Goal: Task Accomplishment & Management: Complete application form

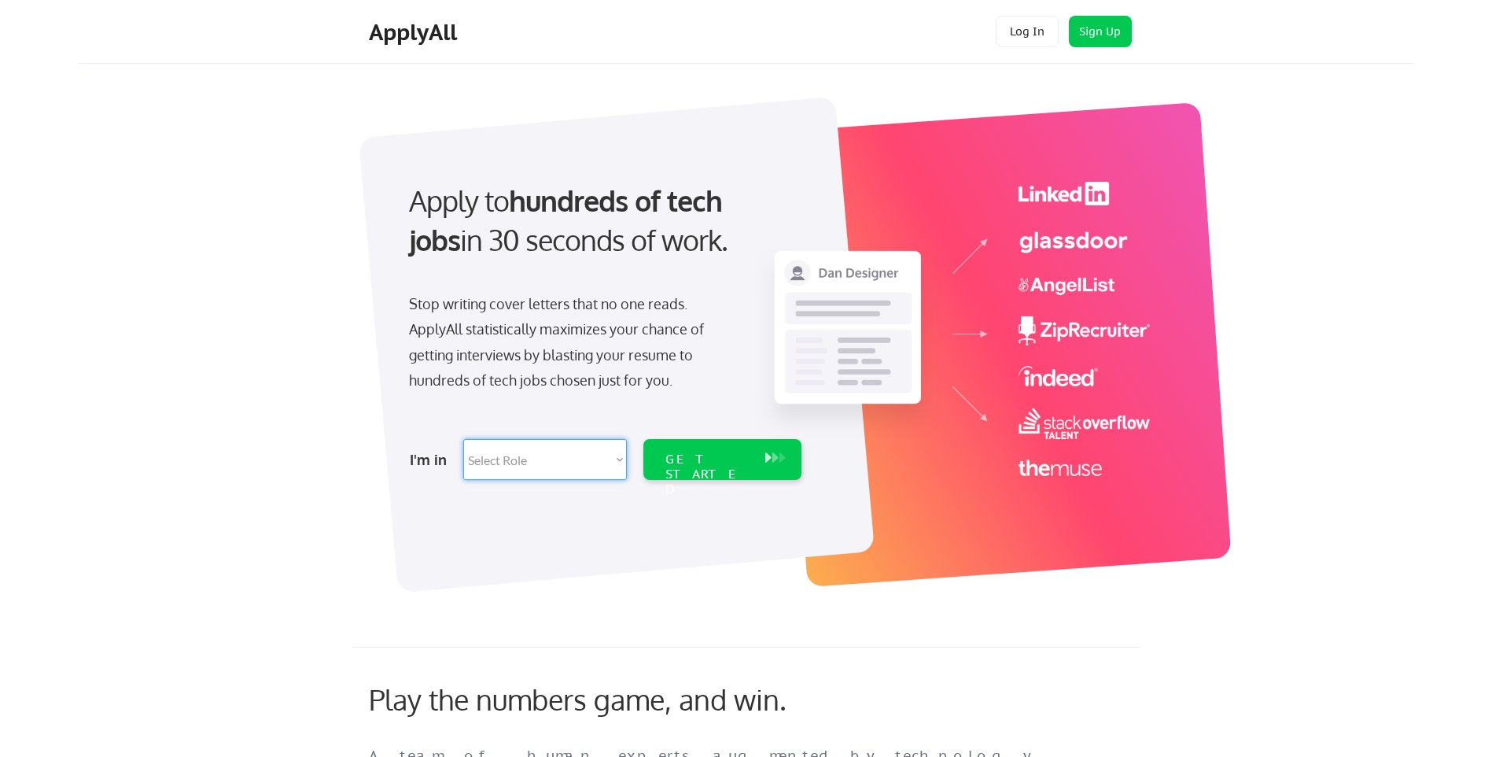
click at [490, 456] on select "Select Role Software Engineering Product Management Customer Success Sales UI/U…" at bounding box center [545, 459] width 164 height 41
select select ""tech_finance_biz_ops_cos""
click at [463, 439] on select "Select Role Software Engineering Product Management Customer Success Sales UI/U…" at bounding box center [545, 459] width 164 height 41
select select ""tech_finance_biz_ops_cos""
click at [699, 448] on div "GET STARTED" at bounding box center [708, 459] width 100 height 41
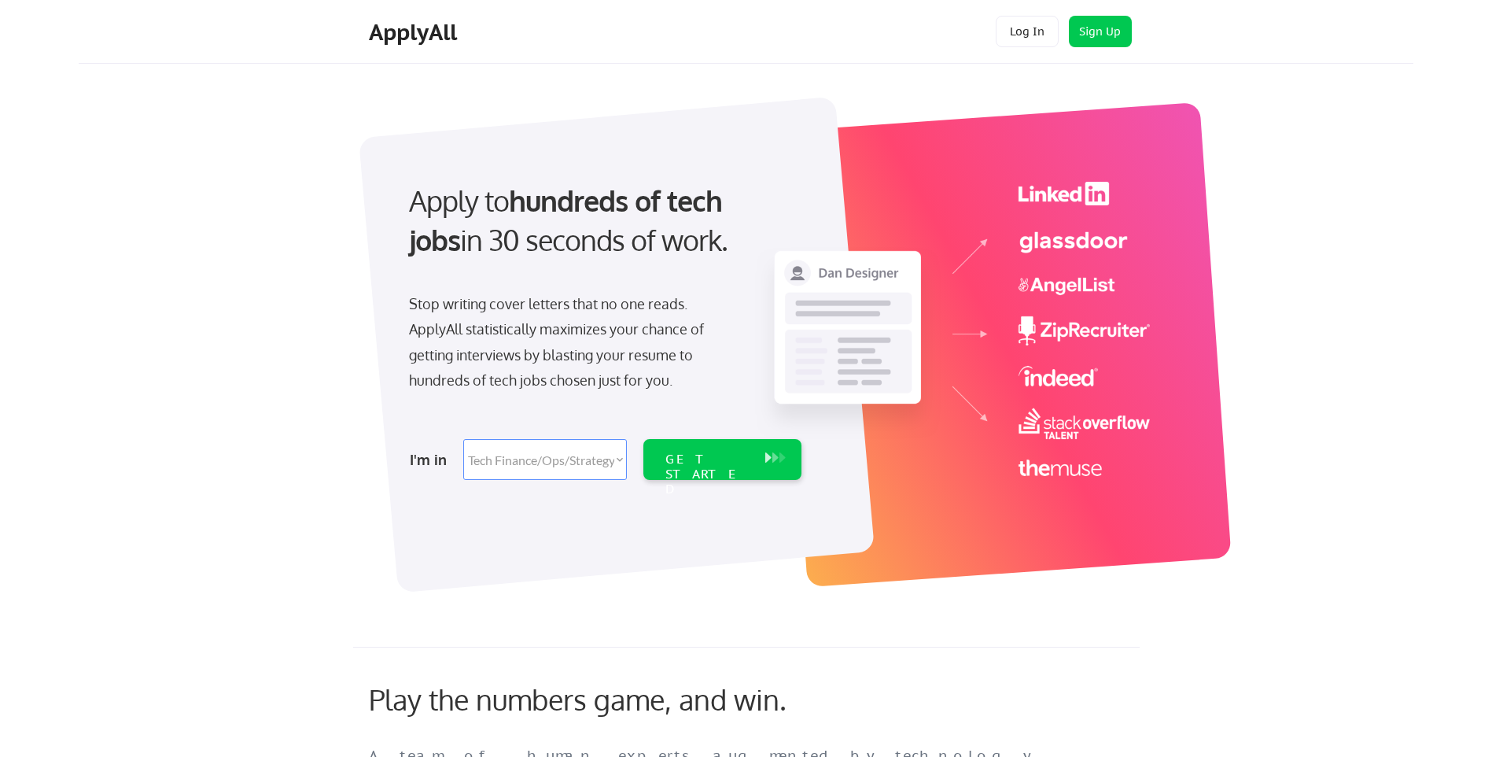
select select ""tech_finance_biz_ops_cos""
click at [507, 458] on select "Select Role Software Engineering Product Management Customer Success Sales UI/U…" at bounding box center [545, 459] width 164 height 41
click at [702, 459] on div "GET STARTED" at bounding box center [708, 475] width 84 height 46
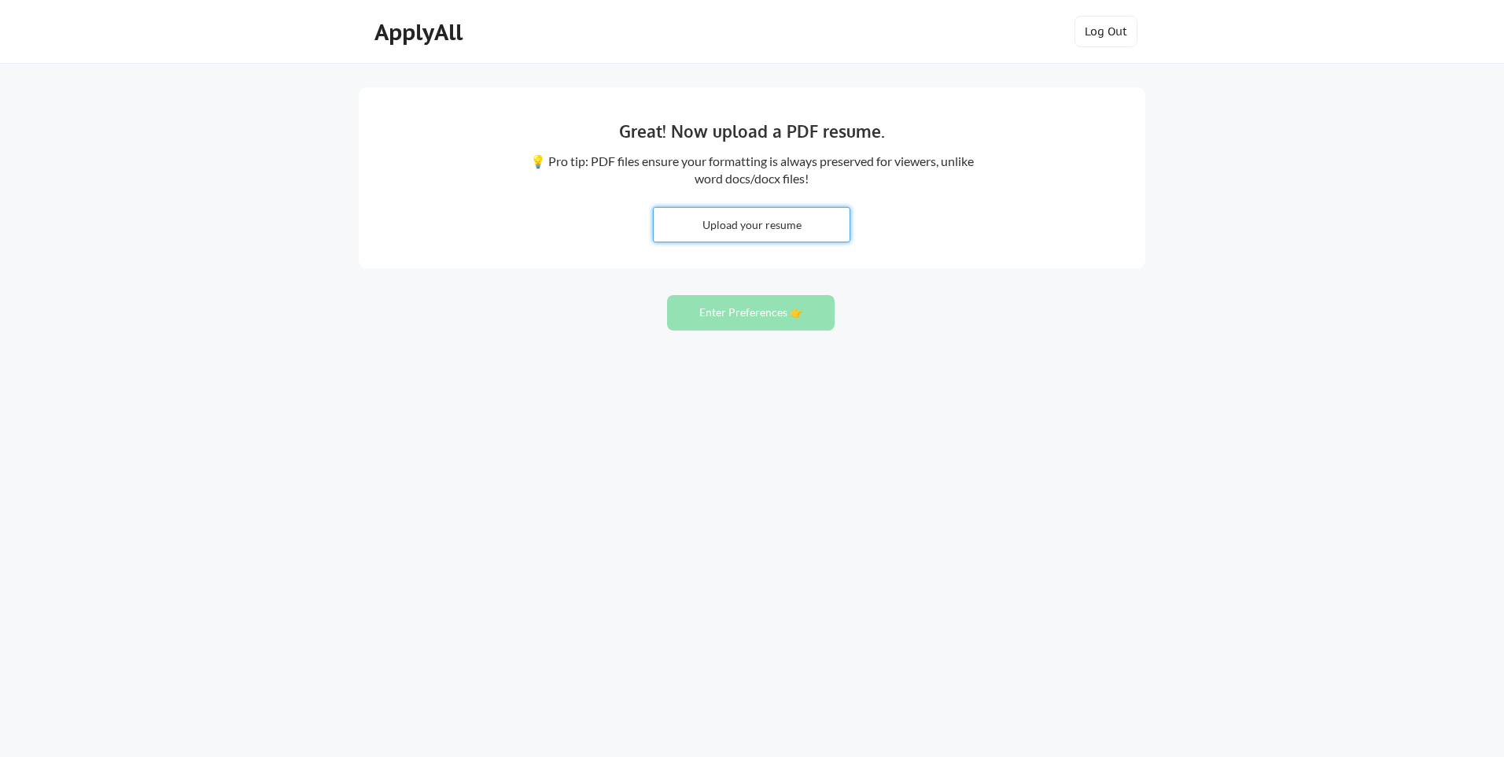
click at [744, 223] on input "file" at bounding box center [752, 225] width 196 height 34
type input "C:\fakepath\Sevgi_Yilmaz_07_2025.pdf"
click at [748, 310] on button "Enter Preferences 👉" at bounding box center [751, 312] width 168 height 35
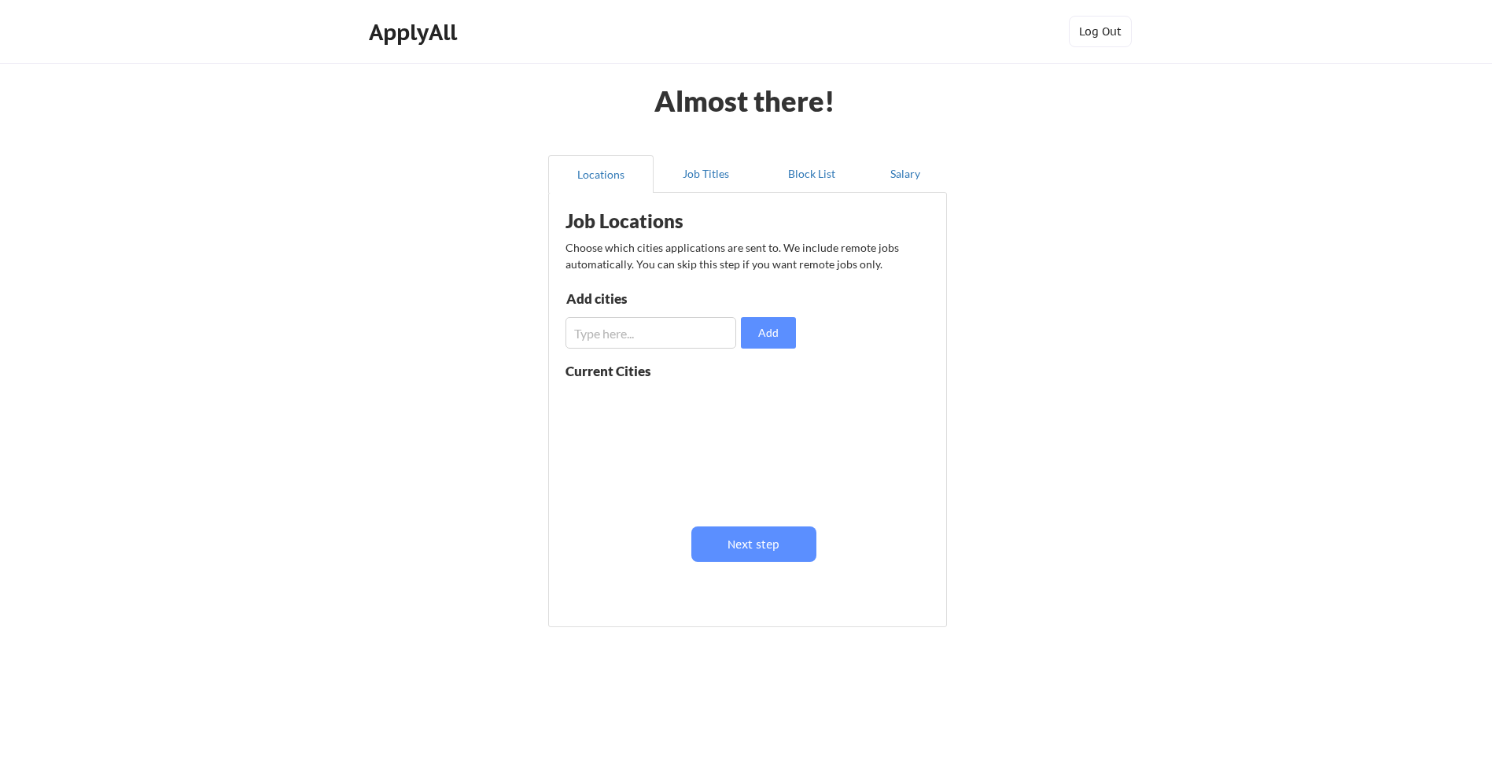
click at [612, 337] on input "input" at bounding box center [651, 332] width 171 height 31
type input "Dubai"
click at [768, 331] on button "Add" at bounding box center [768, 332] width 55 height 31
click at [599, 338] on input "input" at bounding box center [651, 332] width 171 height 31
type input "Doha"
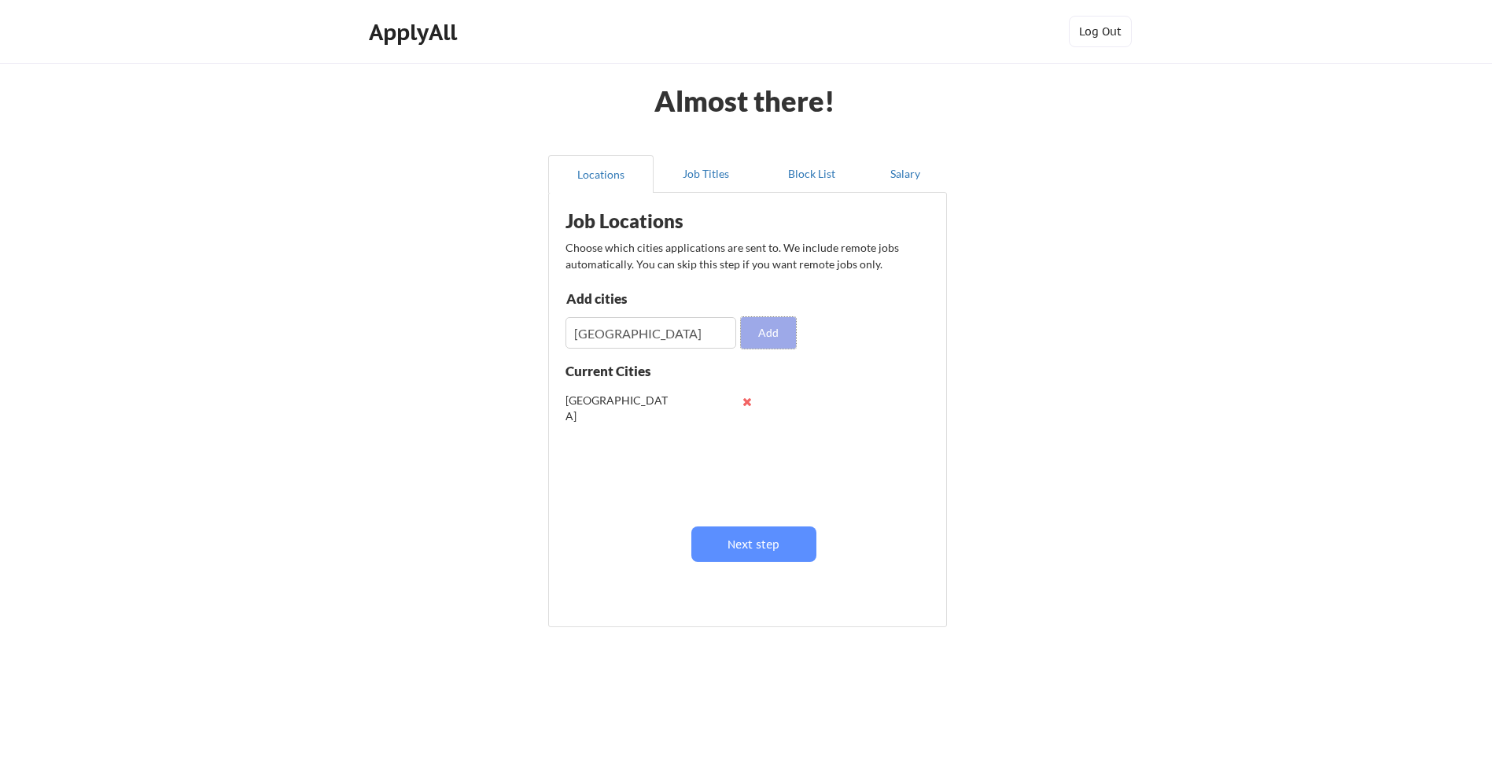
click at [774, 330] on button "Add" at bounding box center [768, 332] width 55 height 31
click at [599, 330] on input "input" at bounding box center [651, 332] width 171 height 31
type input "İ"
type input "Istanbul"
click at [765, 330] on button "Add" at bounding box center [768, 332] width 55 height 31
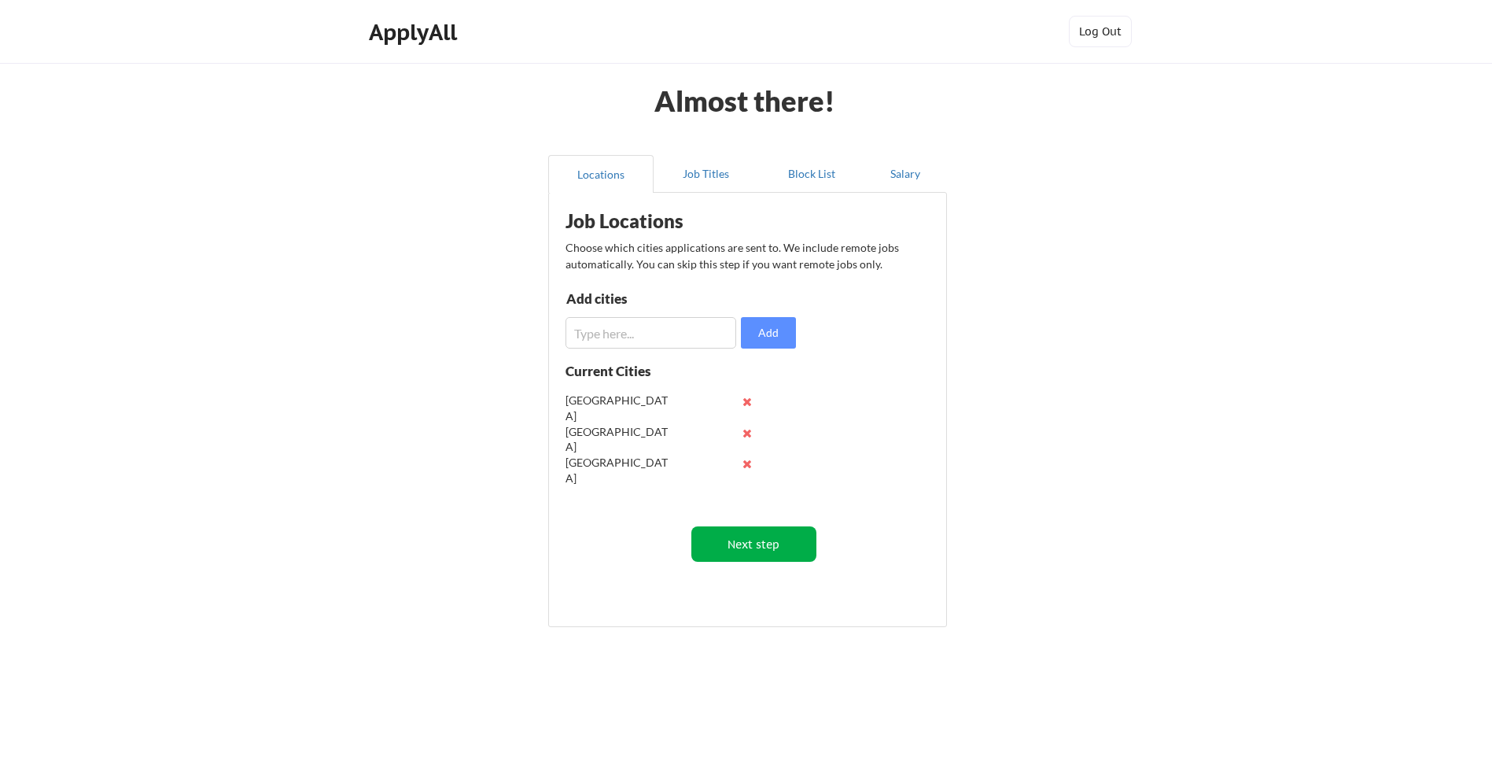
click at [754, 545] on button "Next step" at bounding box center [753, 543] width 125 height 35
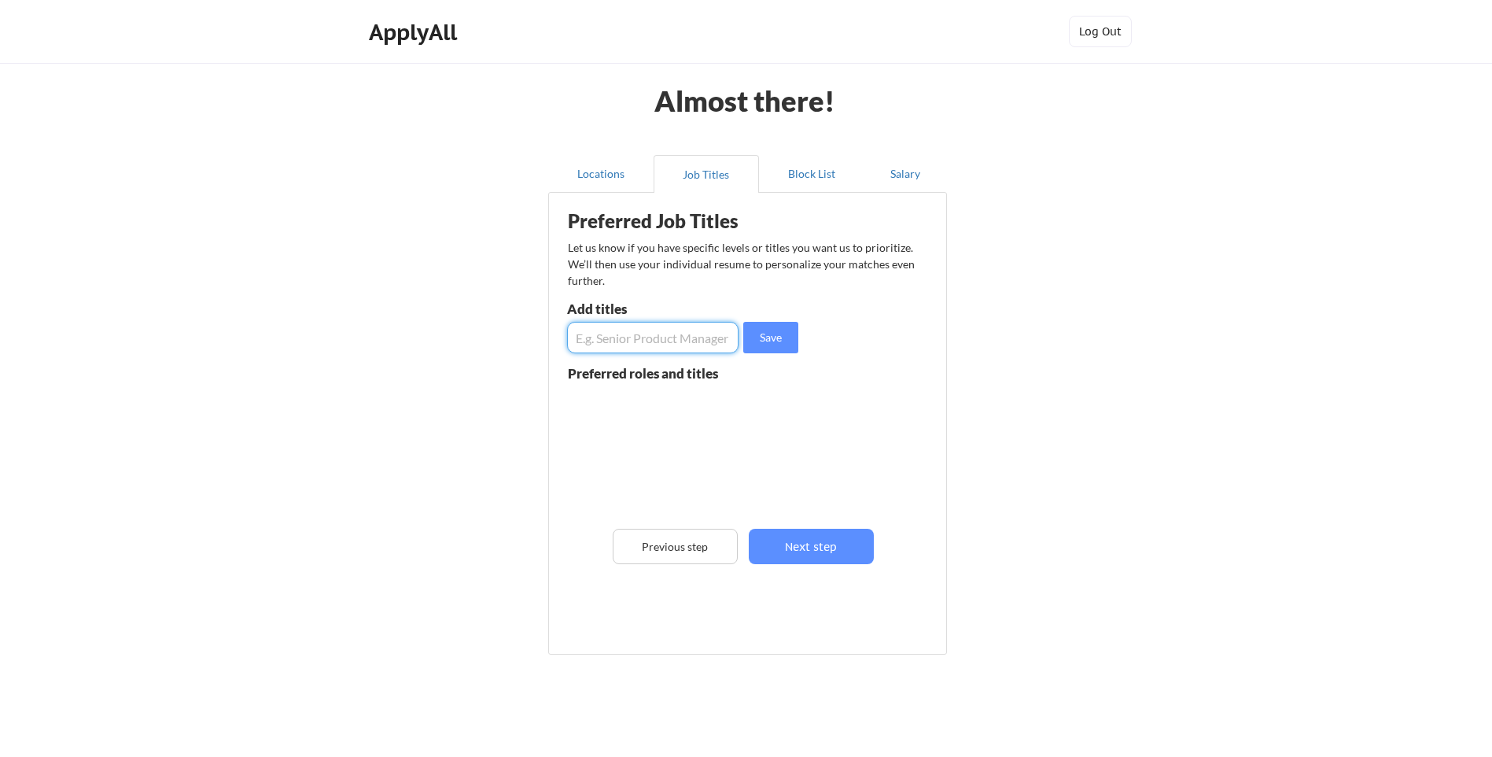
click at [603, 340] on input "input" at bounding box center [652, 337] width 171 height 31
type input "Finance Director"
click at [767, 340] on button "Save" at bounding box center [770, 337] width 55 height 31
click at [584, 338] on input "input" at bounding box center [652, 337] width 171 height 31
type input "CFO"
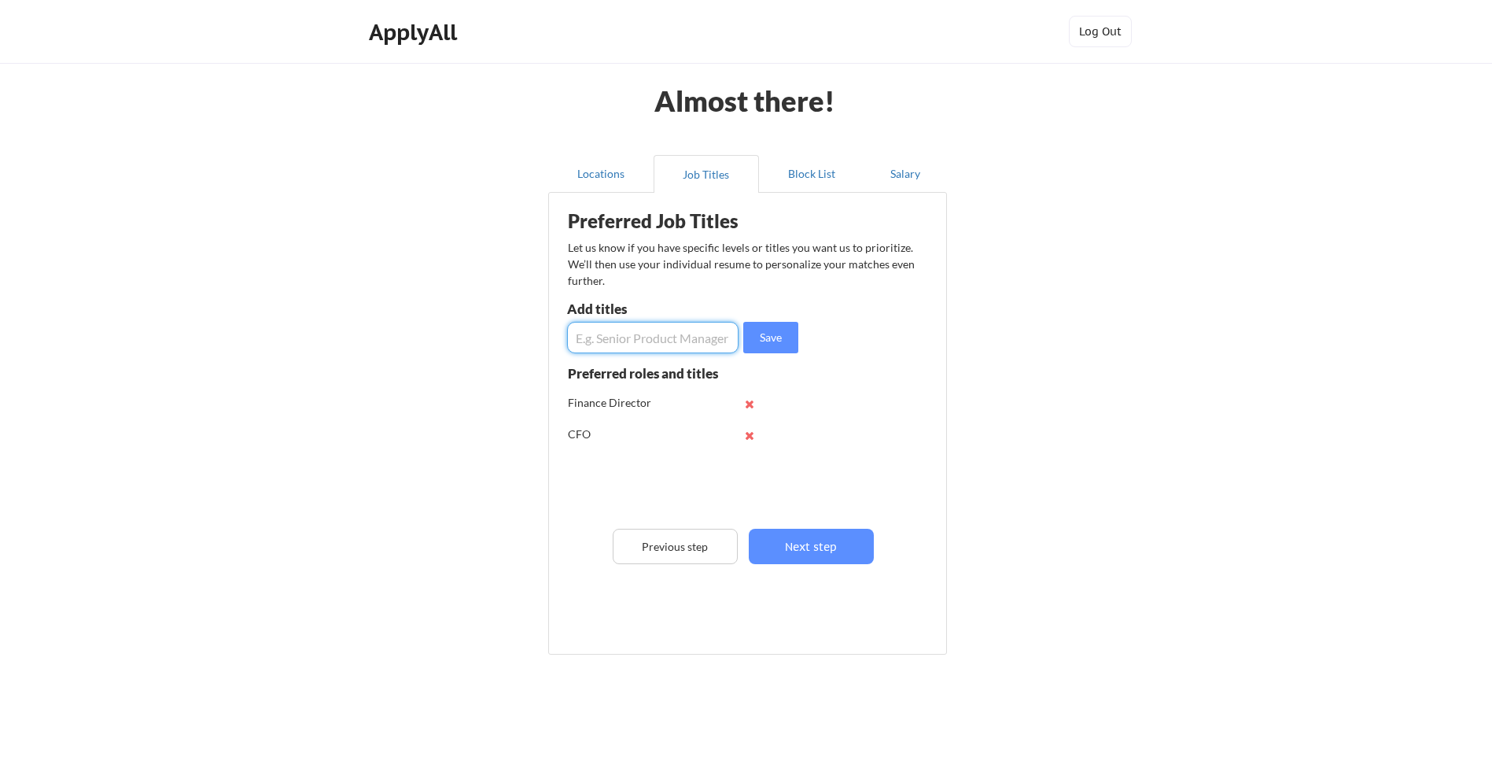
click at [584, 338] on input "input" at bounding box center [652, 337] width 171 height 31
type input "f"
type input "S"
type input "Finance Senior Manager"
click at [764, 340] on button "Save" at bounding box center [770, 337] width 55 height 31
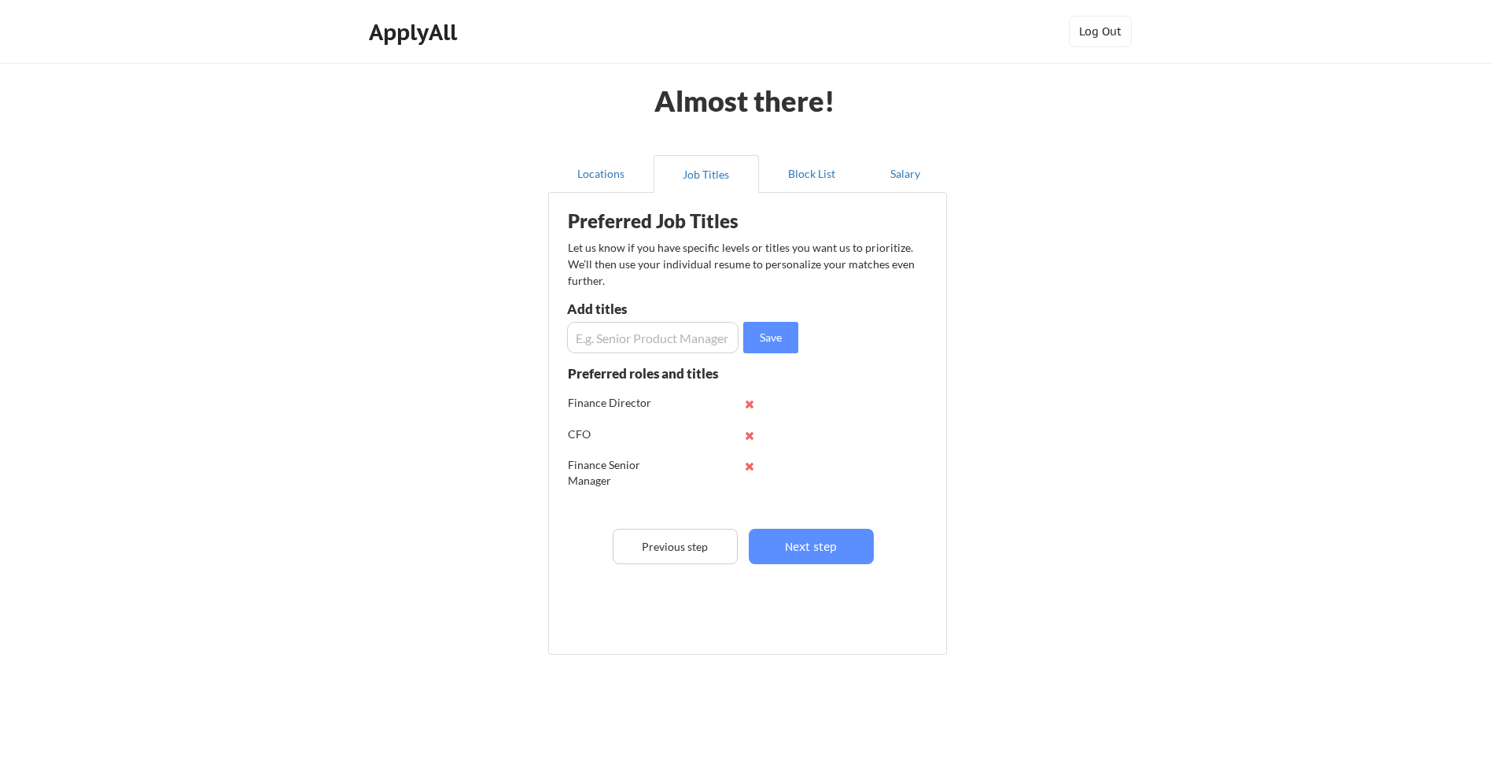
click at [593, 343] on input "input" at bounding box center [652, 337] width 171 height 31
type input "Finance Head"
click at [772, 331] on button "Save" at bounding box center [770, 337] width 55 height 31
click at [809, 545] on button "Next step" at bounding box center [811, 546] width 125 height 35
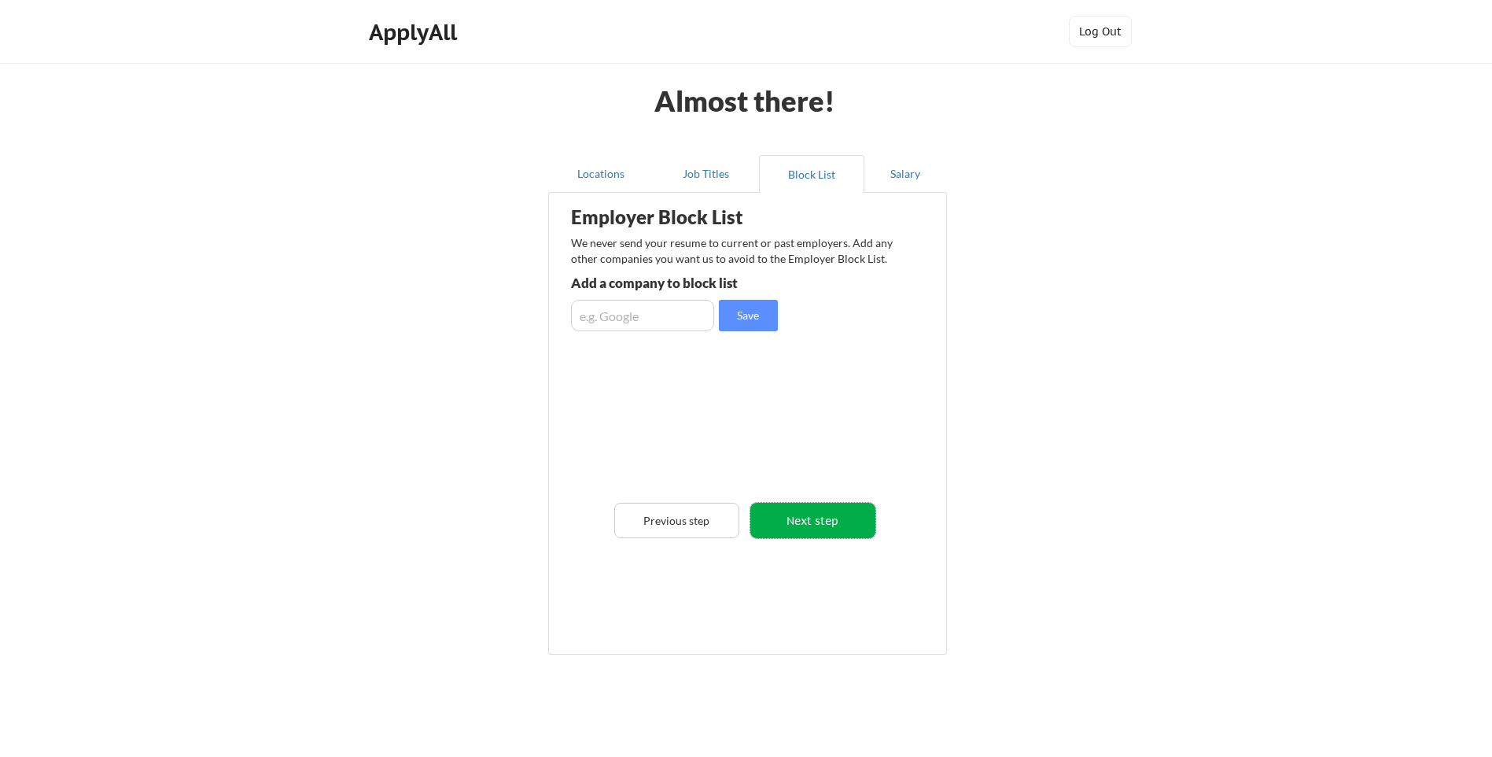
click at [815, 519] on button "Next step" at bounding box center [812, 520] width 125 height 35
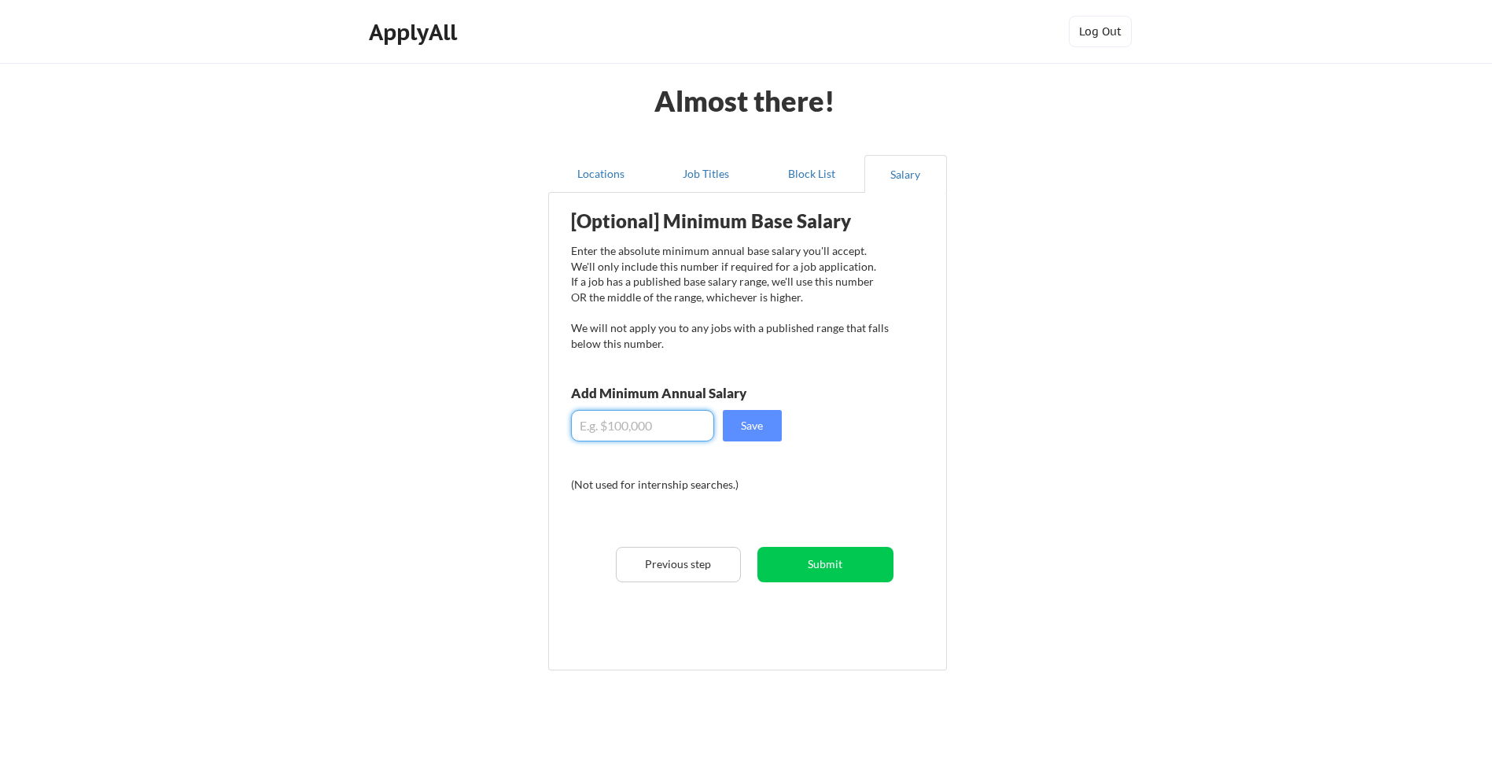
click at [591, 422] on input "input" at bounding box center [642, 425] width 143 height 31
type input "$12,000"
click at [838, 559] on button "Submit" at bounding box center [826, 564] width 136 height 35
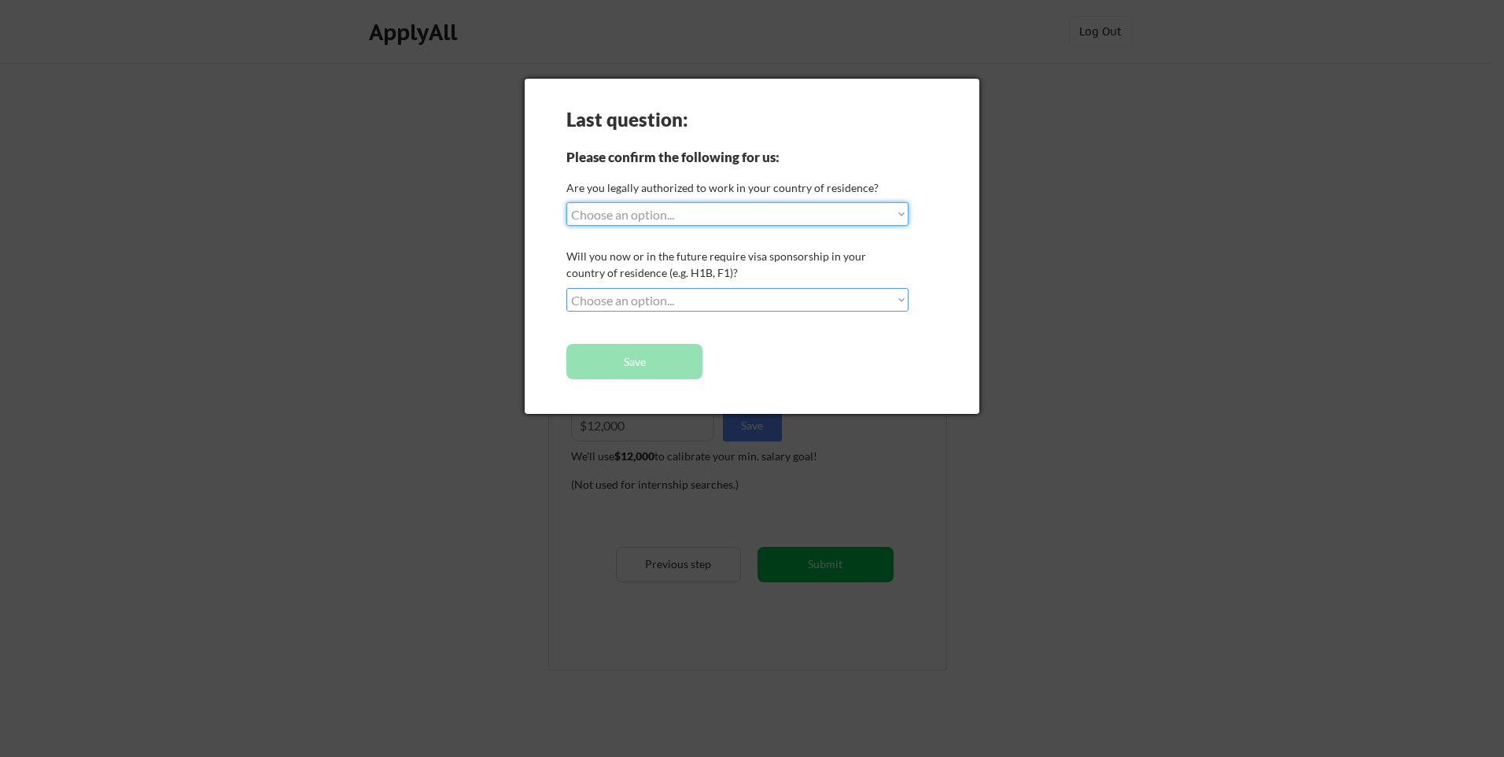
click at [904, 215] on select "Choose an option... Yes, I am a US Citizen Yes, I am a Canadian Citizen Yes, I …" at bounding box center [737, 214] width 342 height 24
click at [549, 182] on div "Last question: Please confirm the following for us: Are you legally authorized …" at bounding box center [752, 246] width 455 height 335
click at [606, 295] on select "Choose an option... No, I will not need sponsorship Yes, I will need sponsorship" at bounding box center [737, 300] width 342 height 24
click at [666, 206] on select "Choose an option... Yes, I am a US Citizen Yes, I am a Canadian Citizen Yes, I …" at bounding box center [737, 214] width 342 height 24
select select ""no__i_am_not__yet__authorized""
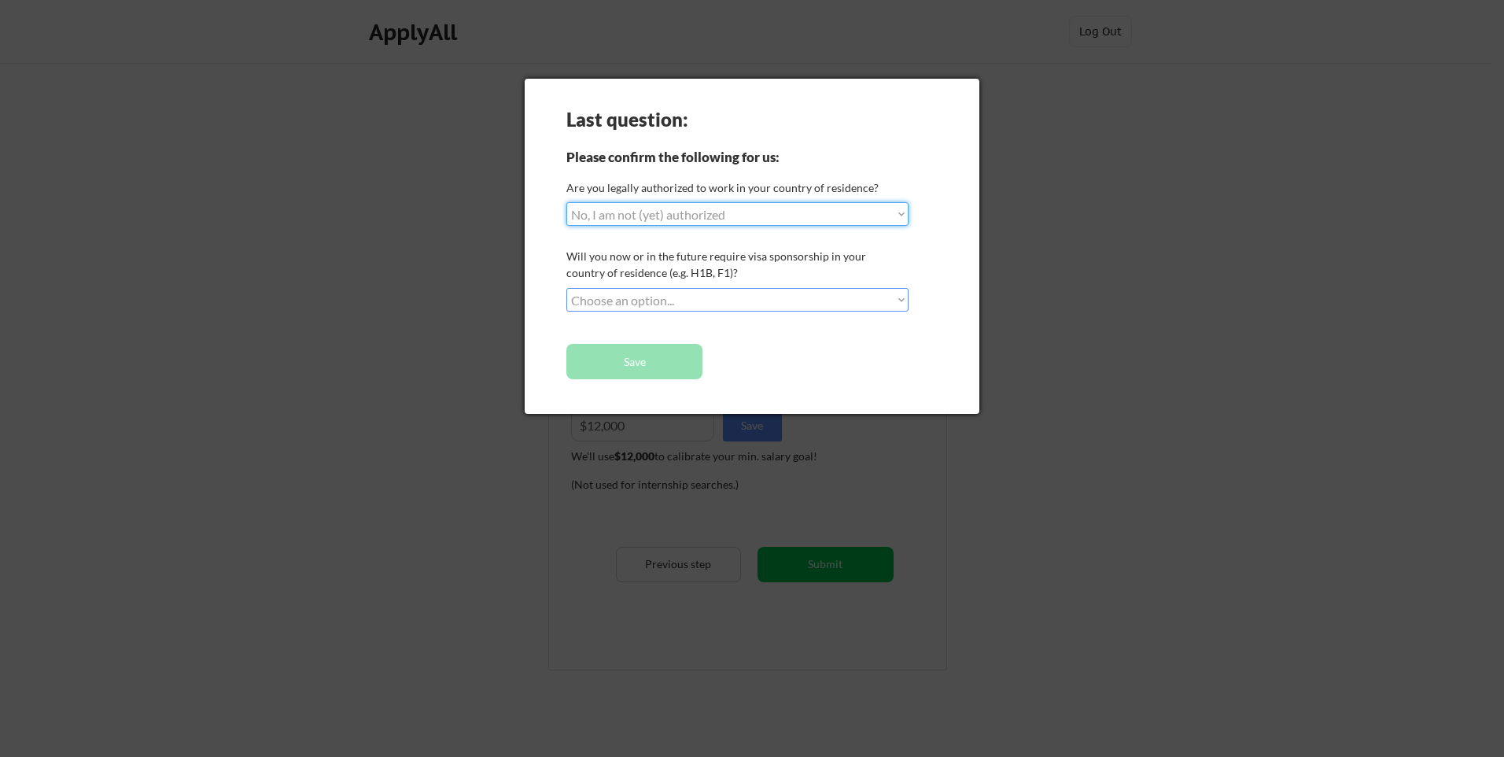
click at [566, 202] on select "Choose an option... Yes, I am a US Citizen Yes, I am a Canadian Citizen Yes, I …" at bounding box center [737, 214] width 342 height 24
click at [604, 292] on select "Choose an option... No, I will not need sponsorship Yes, I will need sponsorship" at bounding box center [737, 300] width 342 height 24
select select ""no__i_will_not_need_sponsorship""
click at [566, 288] on select "Choose an option... No, I will not need sponsorship Yes, I will need sponsorship" at bounding box center [737, 300] width 342 height 24
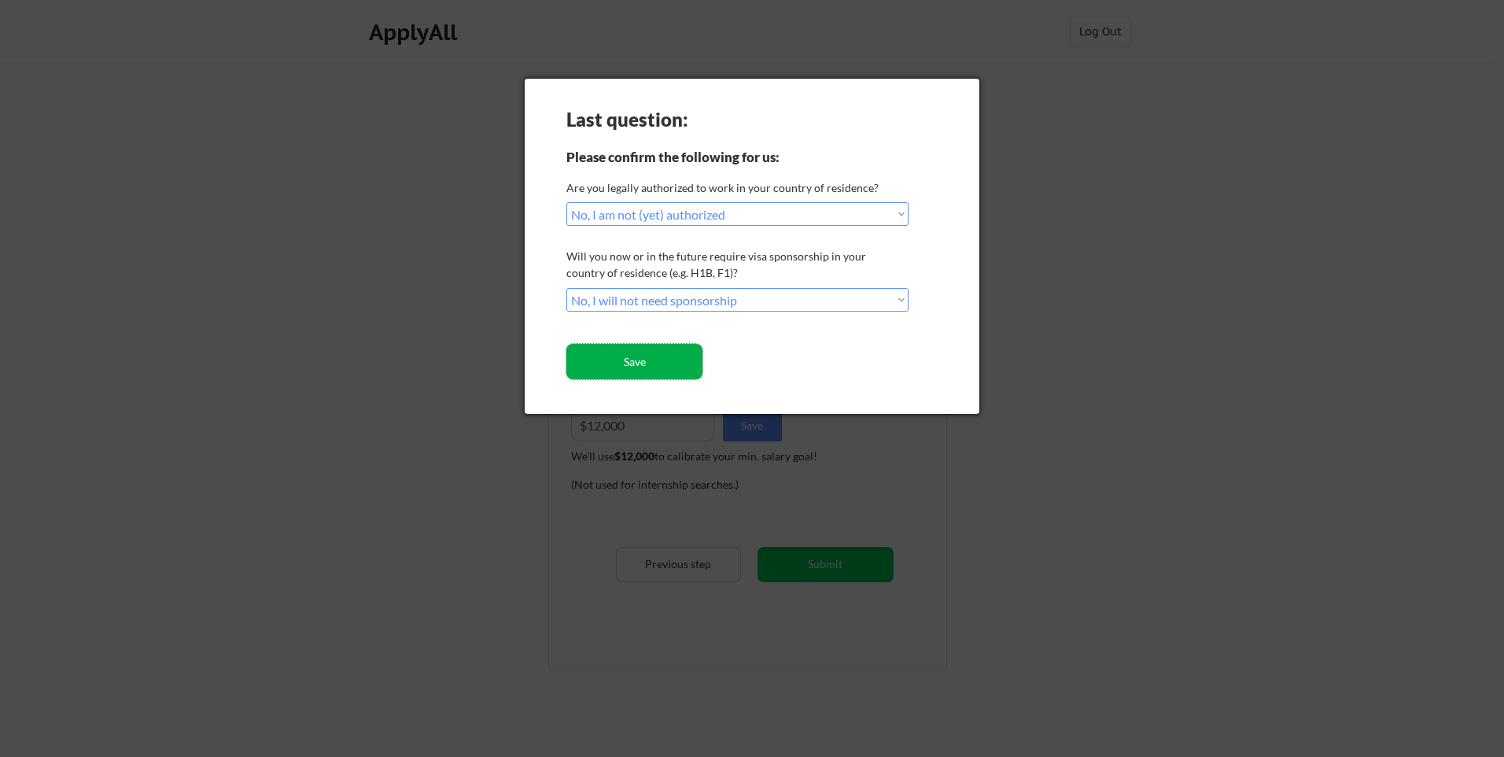
click at [625, 356] on button "Save" at bounding box center [634, 361] width 136 height 35
